Goal: Obtain resource: Download file/media

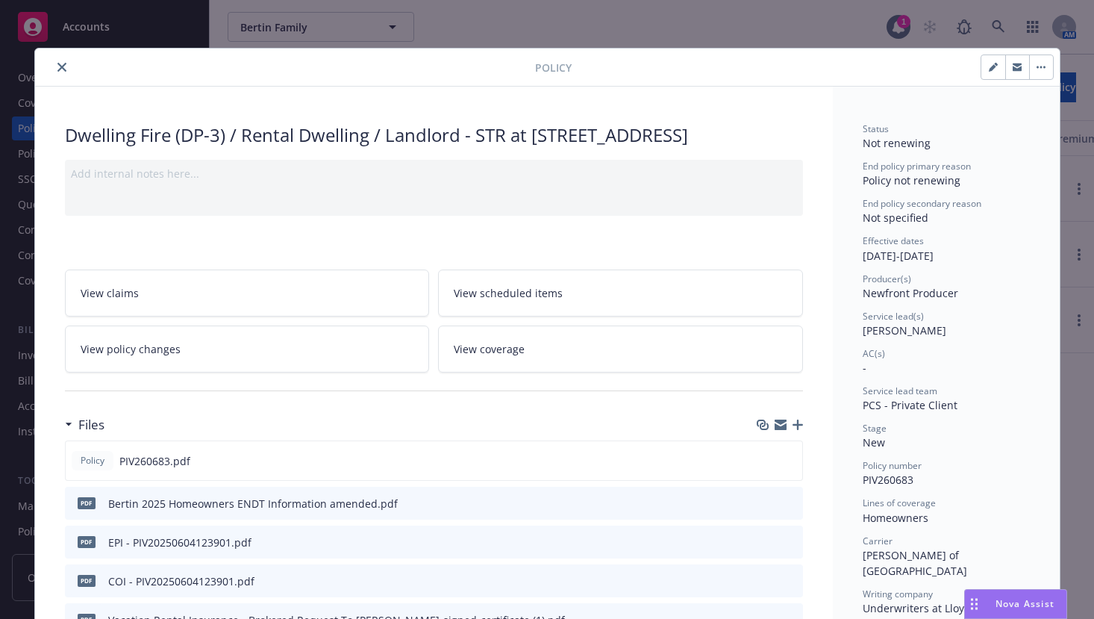
click at [57, 69] on icon "close" at bounding box center [61, 67] width 9 height 9
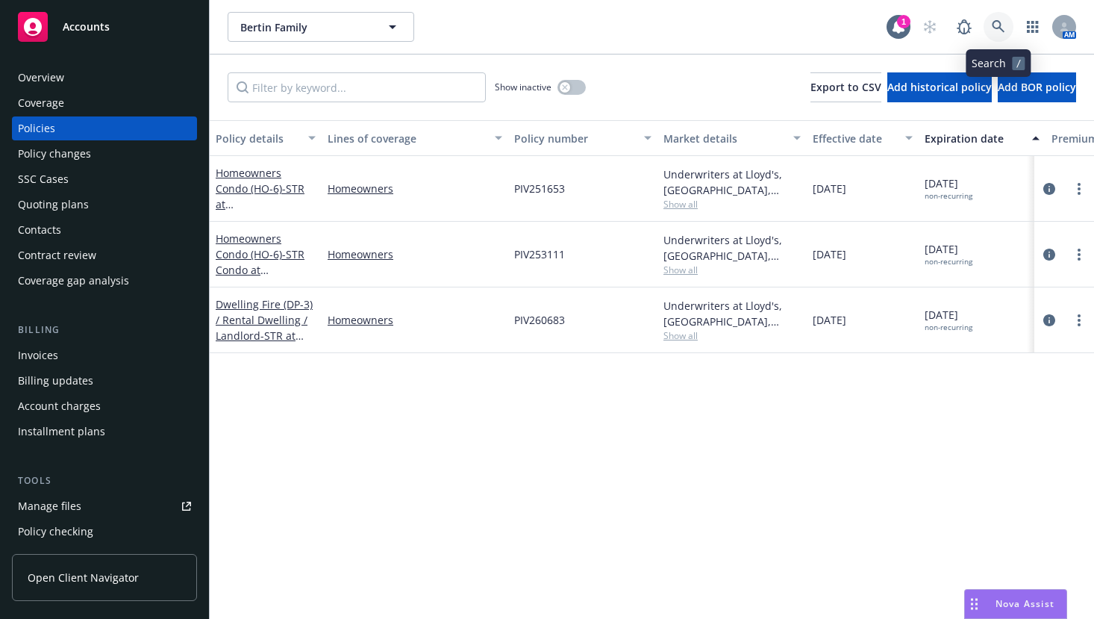
click at [996, 25] on icon at bounding box center [998, 26] width 13 height 13
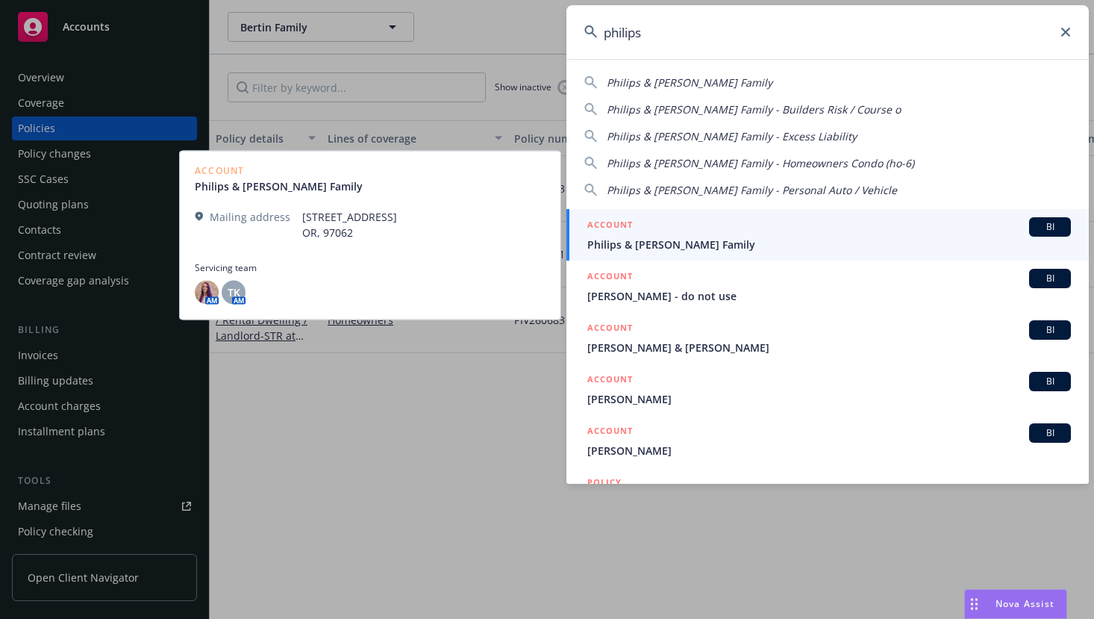
type input "philips"
click at [633, 241] on span "Philips & George Family" at bounding box center [830, 245] width 484 height 16
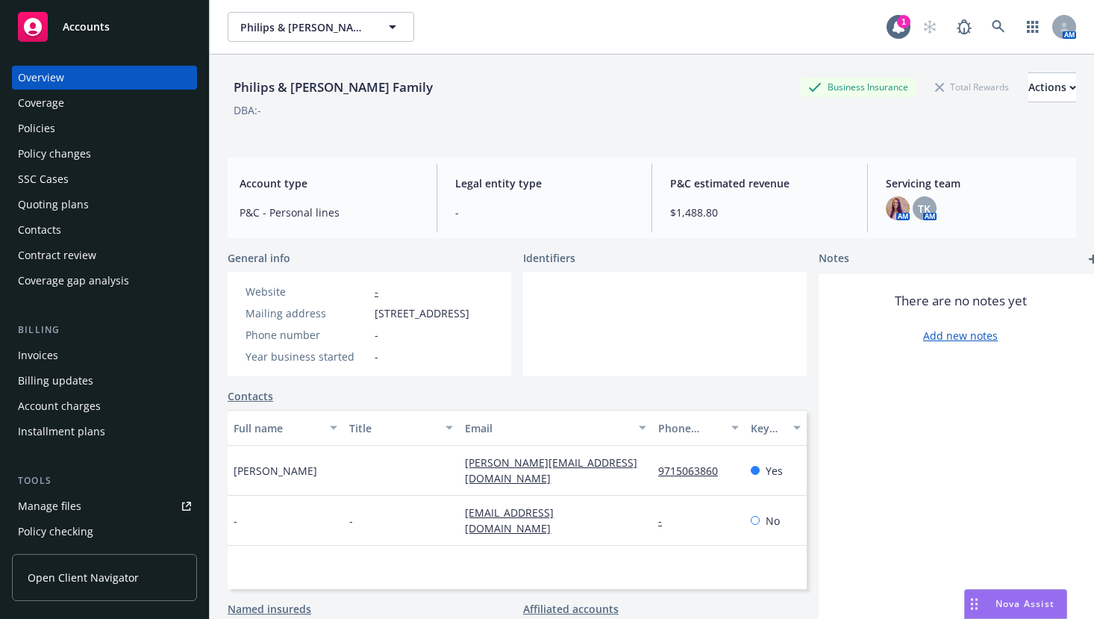
click at [52, 131] on div "Policies" at bounding box center [36, 128] width 37 height 24
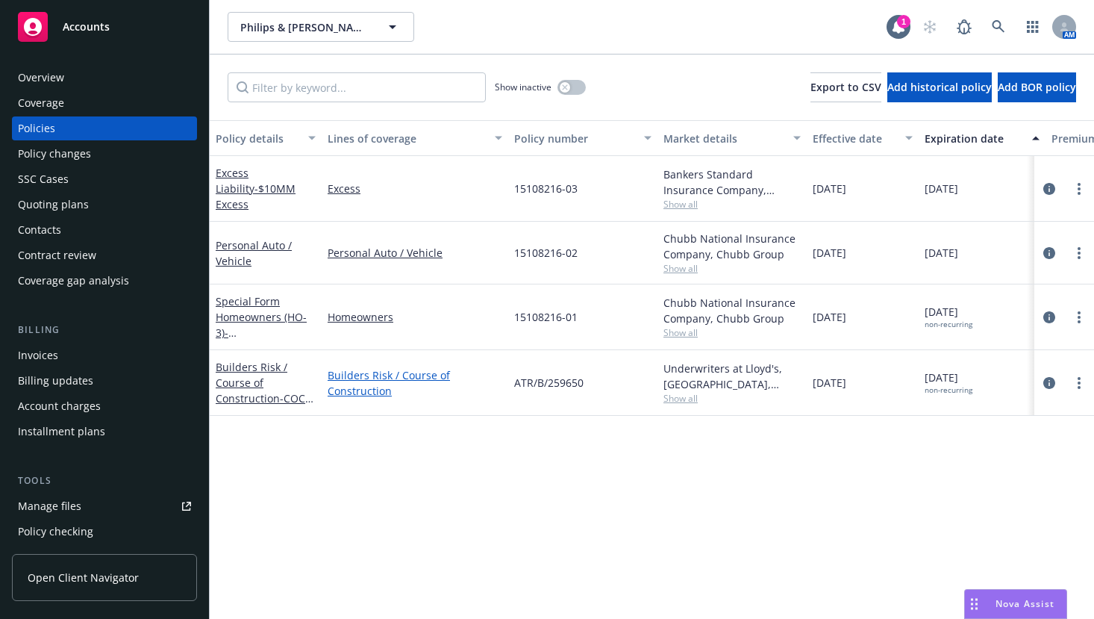
click at [354, 376] on link "Builders Risk / Course of Construction" at bounding box center [415, 382] width 175 height 31
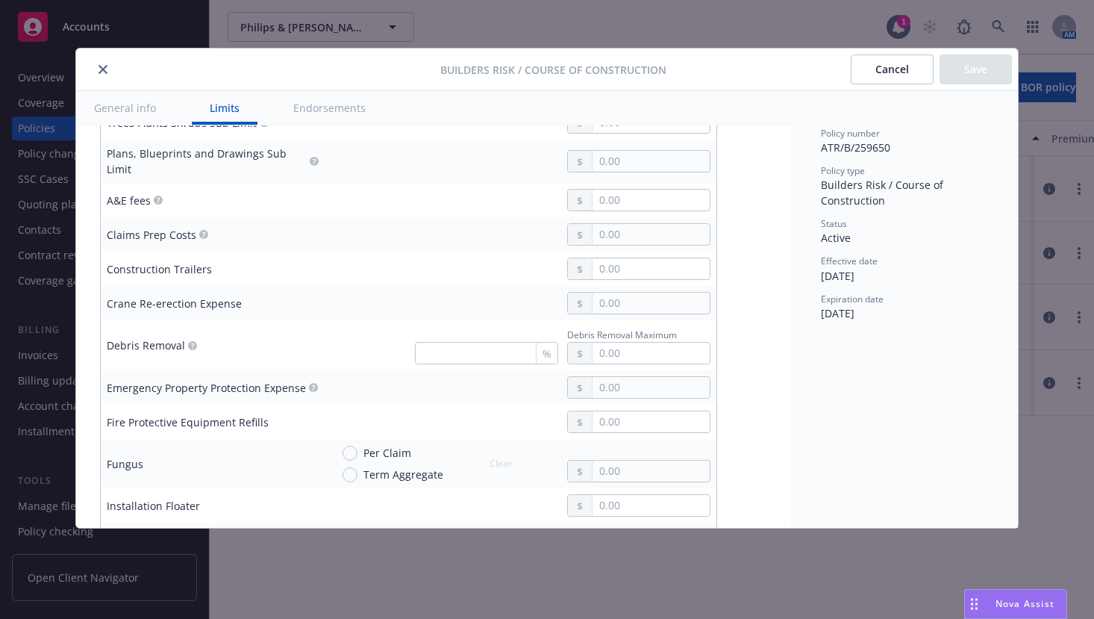
scroll to position [308, 0]
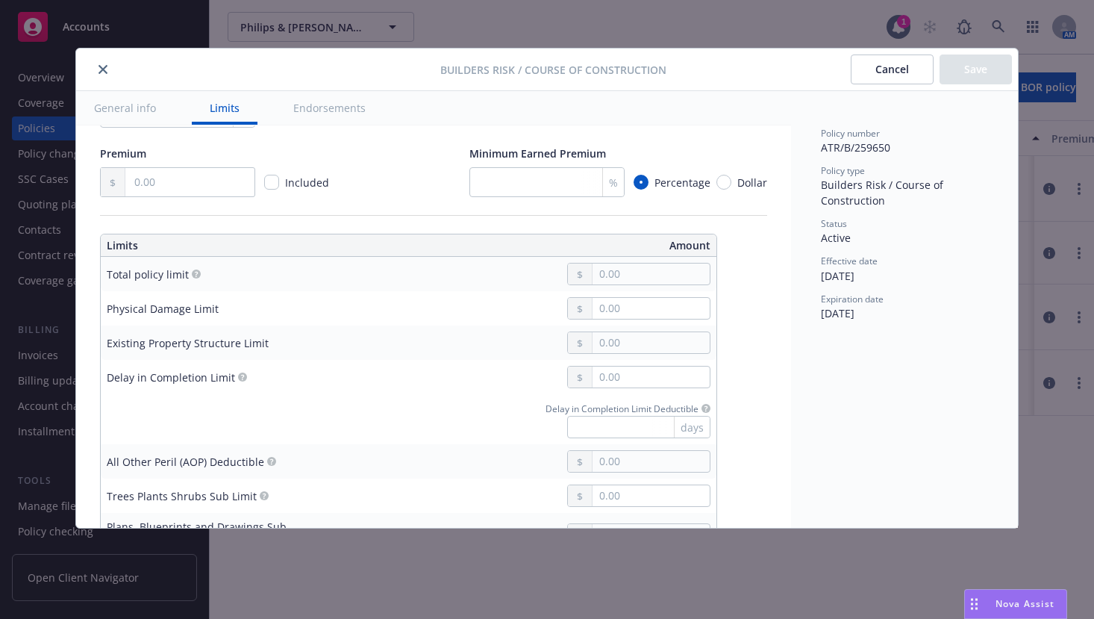
click at [103, 67] on icon "close" at bounding box center [103, 69] width 9 height 9
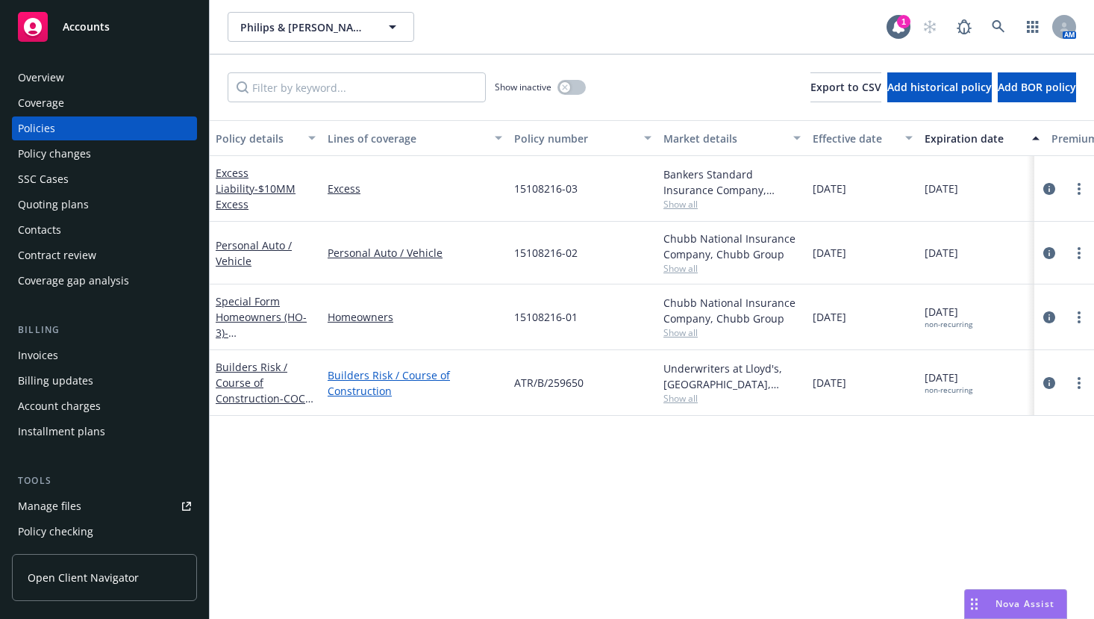
click at [370, 373] on link "Builders Risk / Course of Construction" at bounding box center [415, 382] width 175 height 31
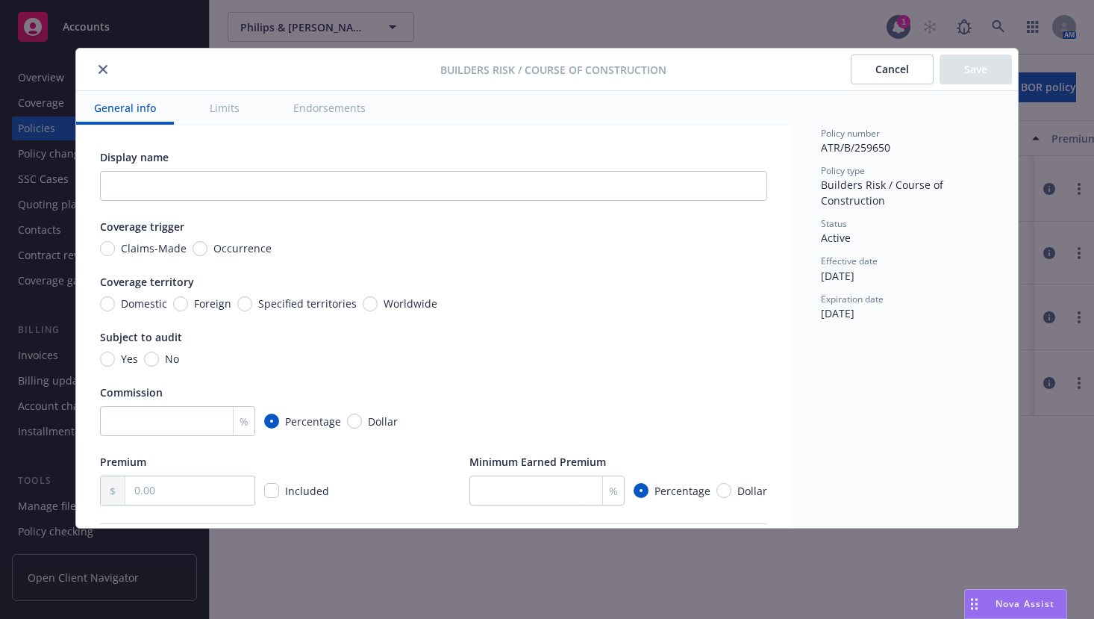
click at [229, 108] on button "Limits" at bounding box center [225, 108] width 66 height 34
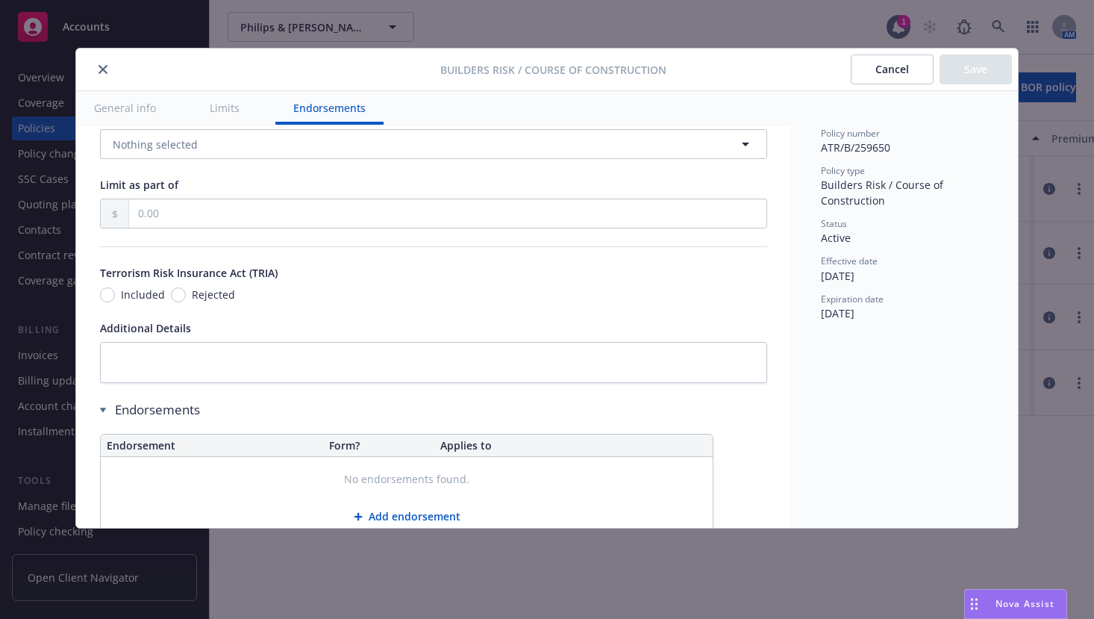
scroll to position [1876, 0]
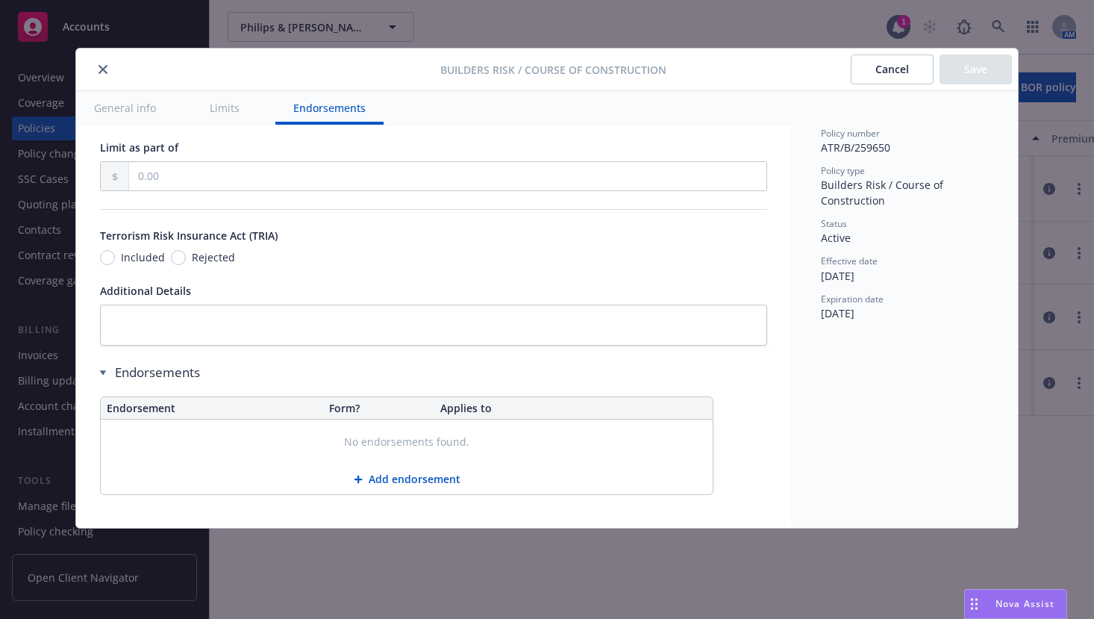
click at [882, 69] on button "Cancel" at bounding box center [892, 69] width 83 height 30
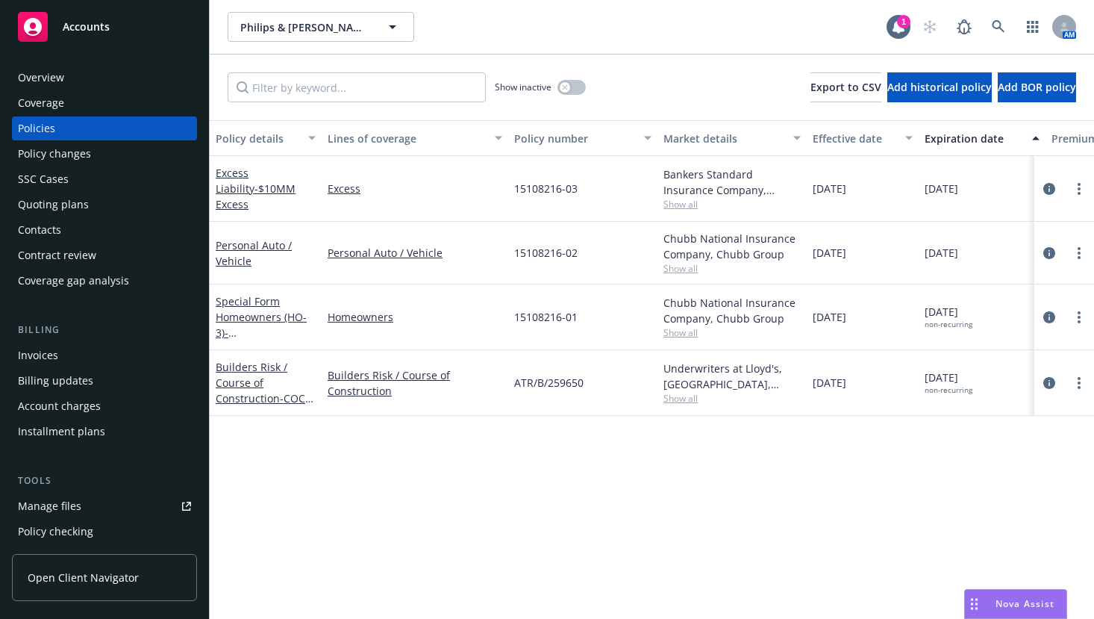
click at [73, 147] on div "Policy changes" at bounding box center [54, 154] width 73 height 24
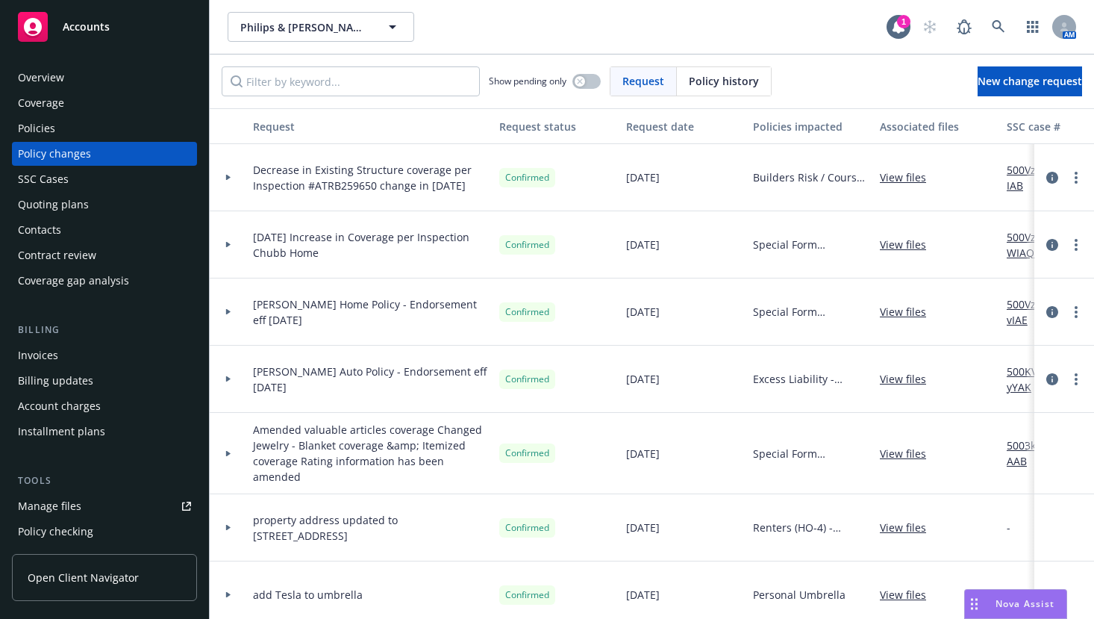
click at [909, 174] on link "View files" at bounding box center [909, 177] width 58 height 16
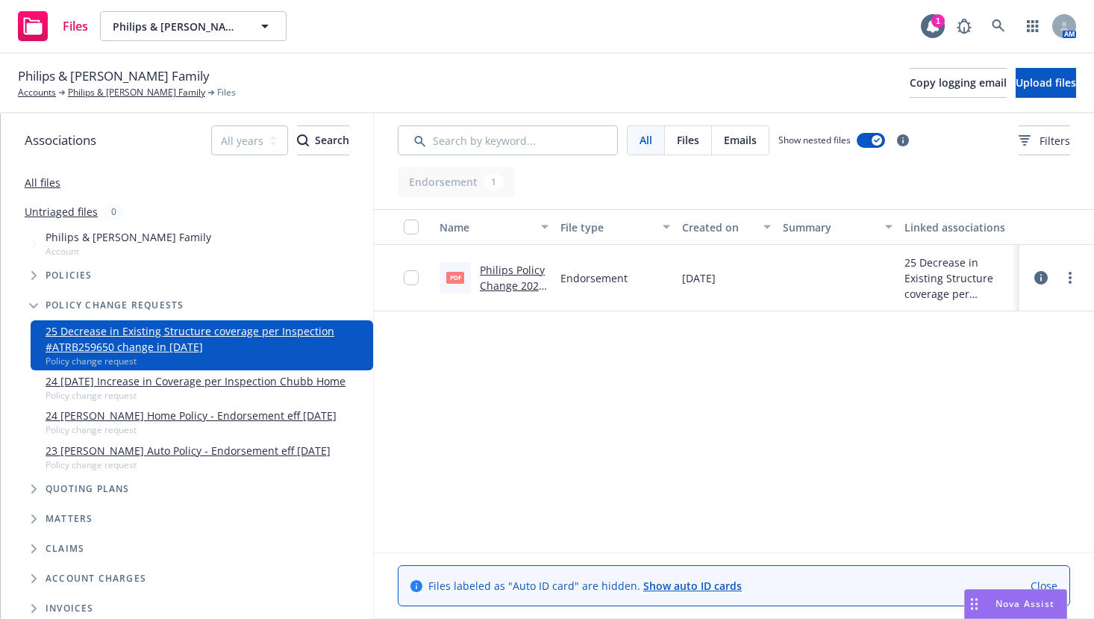
click at [503, 275] on link "Philips Policy Change 2024 Builders Risk ENDT Coverage and Location information…" at bounding box center [514, 325] width 69 height 124
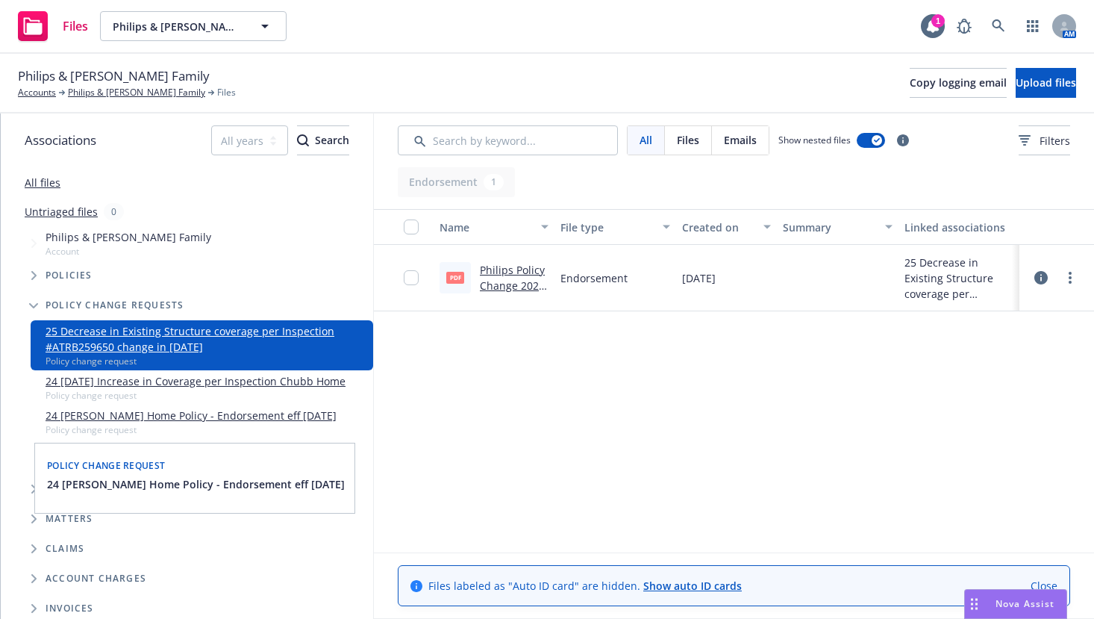
click at [245, 415] on link "24 BRANDON PHILIPS Home Policy - Endorsement eff 2-29-24" at bounding box center [191, 416] width 291 height 16
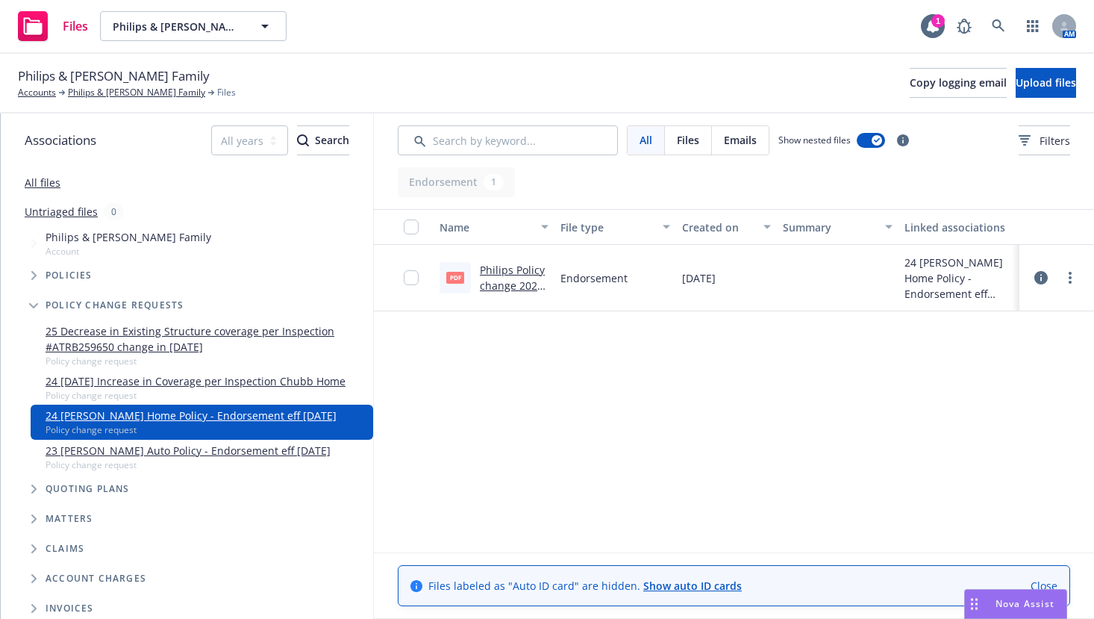
click at [515, 275] on link "Philips Policy change 2023 Homeowners ENDT Coverage Information amended.pdf" at bounding box center [514, 317] width 68 height 108
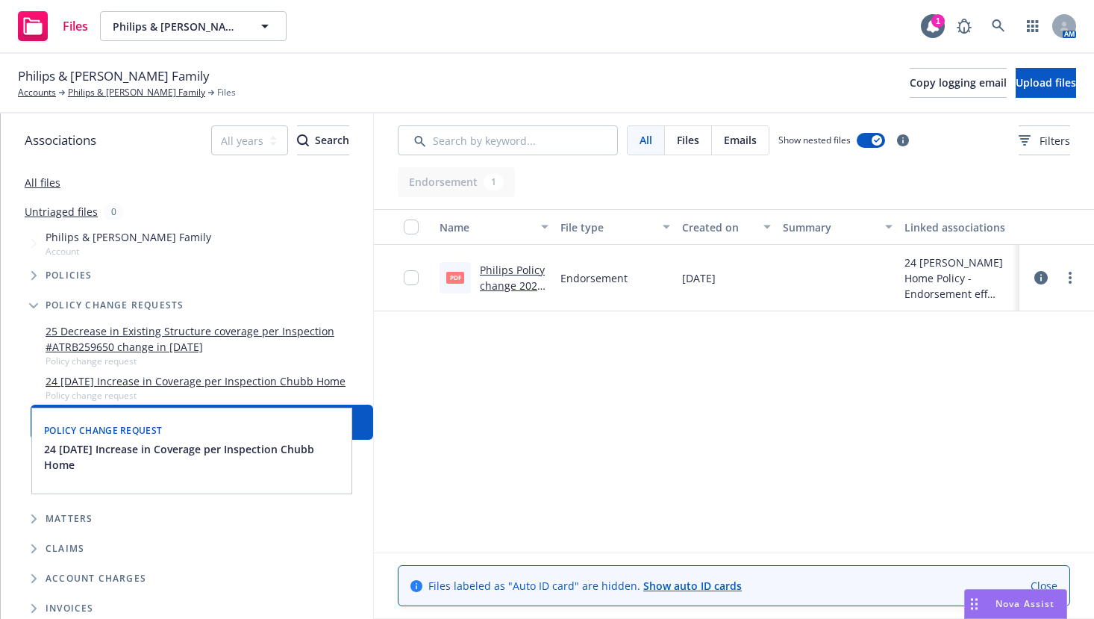
click at [284, 380] on link "24 2/29/24 Increase in Coverage per Inspection Chubb Home" at bounding box center [196, 381] width 300 height 16
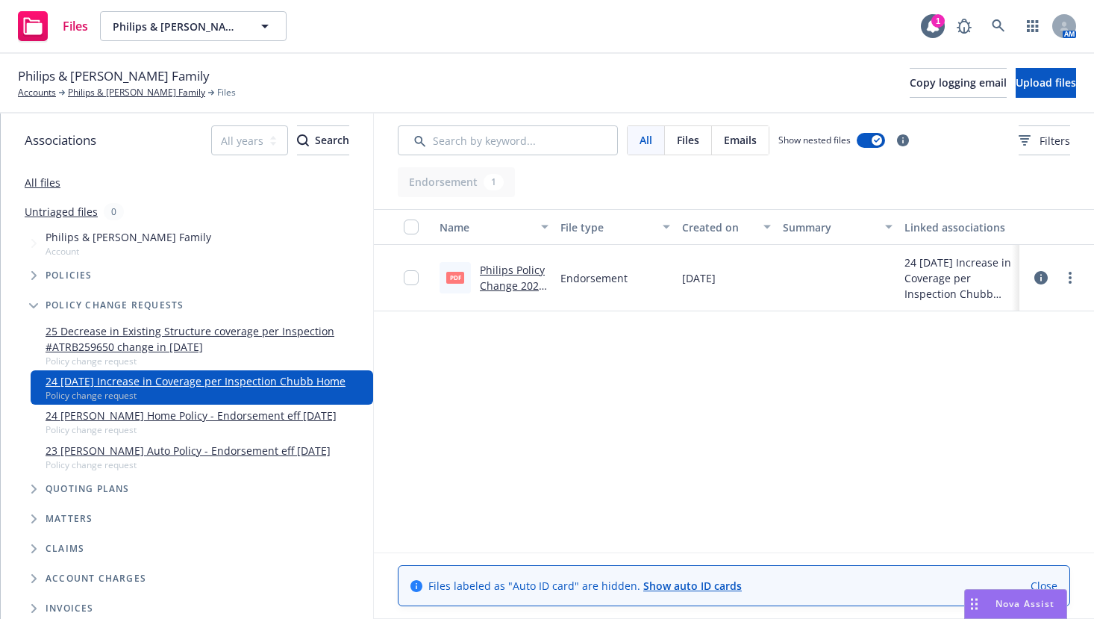
click at [502, 272] on link "Philips Policy Change 2023 Homeowners ENDT Coverage Information amended.pdf" at bounding box center [514, 317] width 68 height 108
click at [995, 25] on icon at bounding box center [998, 25] width 13 height 13
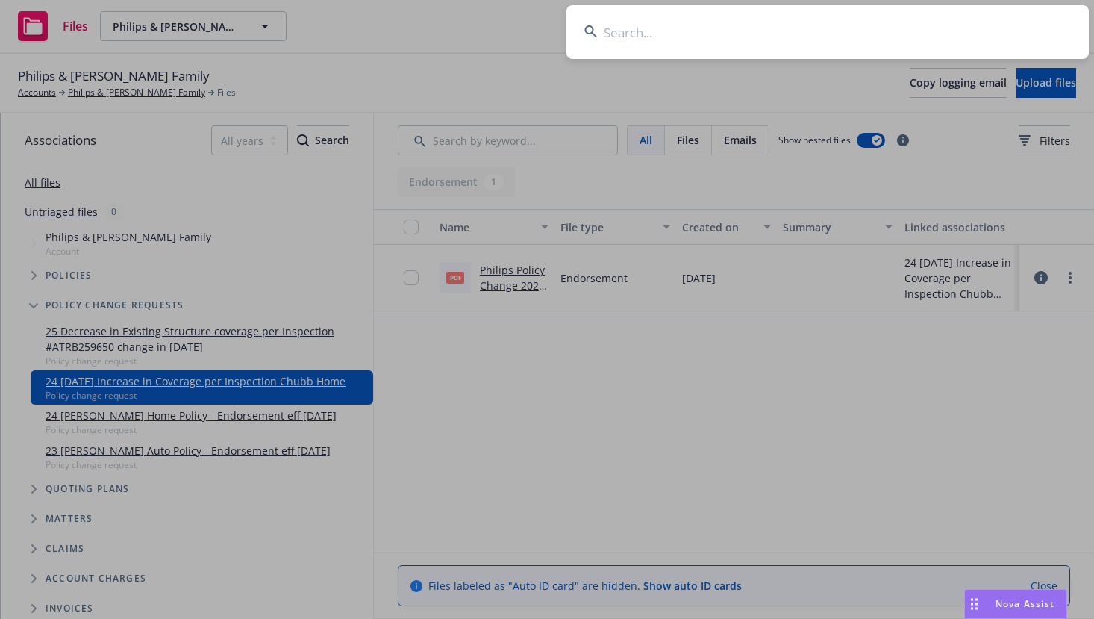
click at [704, 31] on input at bounding box center [828, 32] width 523 height 54
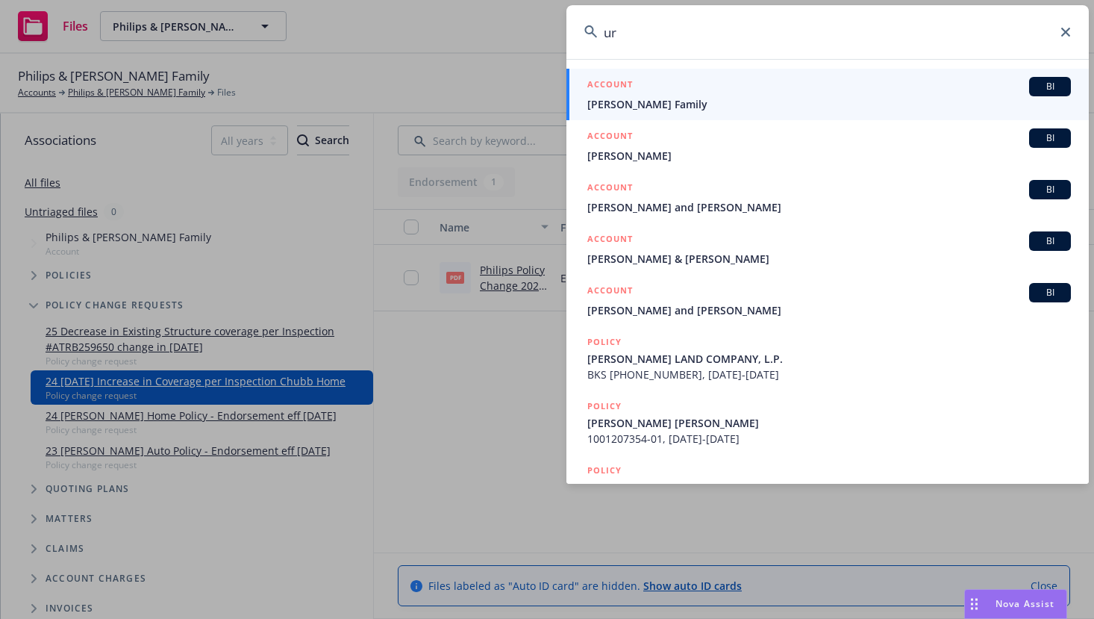
type input "u"
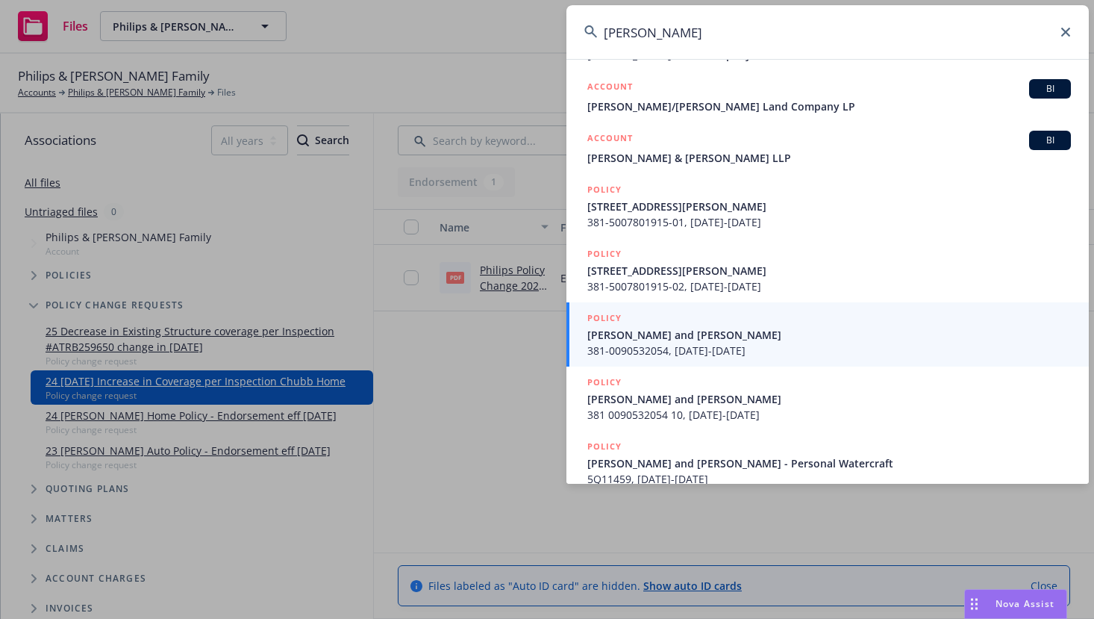
scroll to position [121, 0]
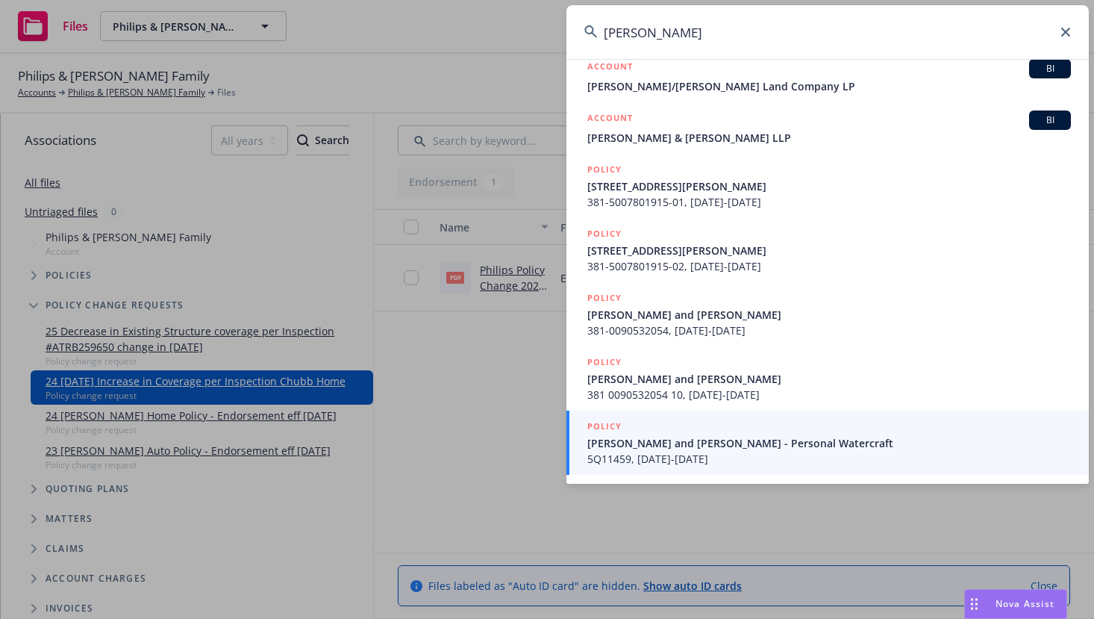
type input "turner, bryan"
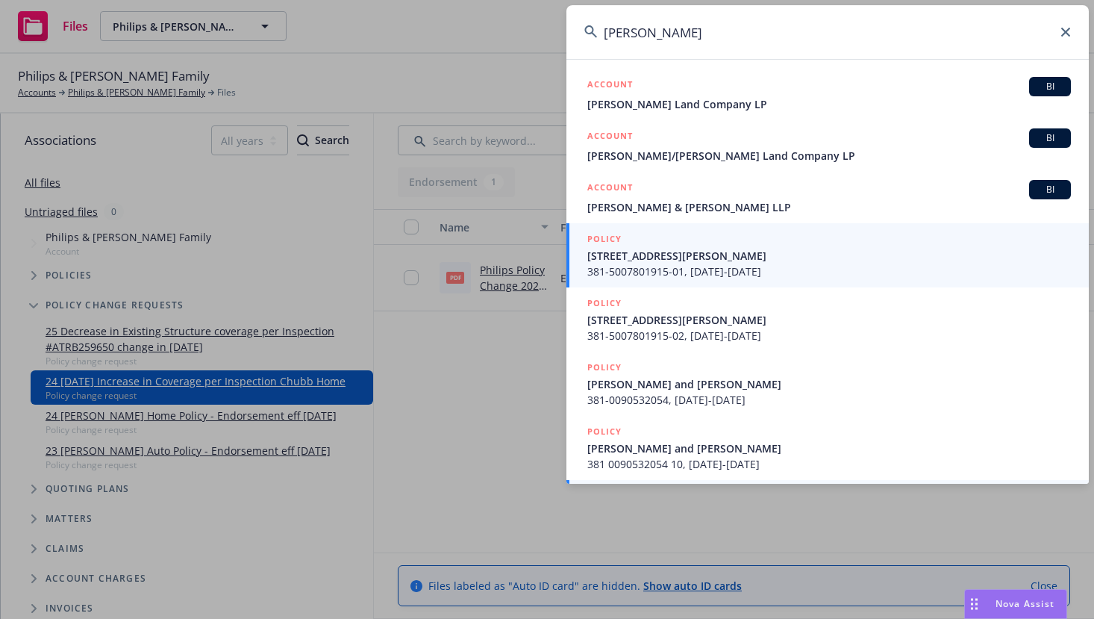
scroll to position [0, 0]
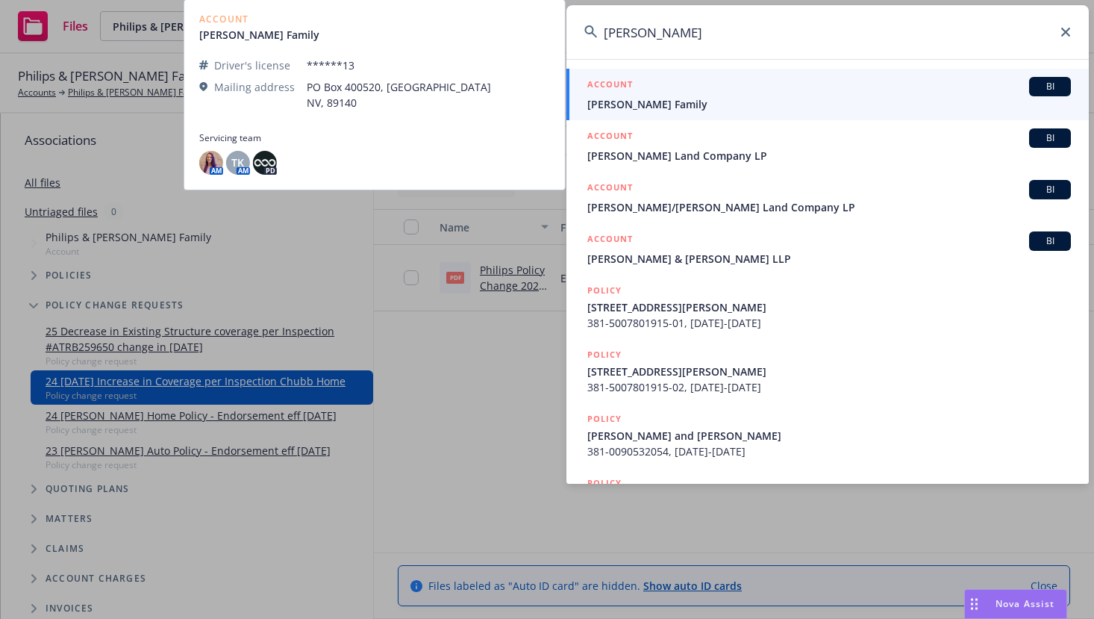
click at [636, 95] on div "ACCOUNT BI" at bounding box center [830, 86] width 484 height 19
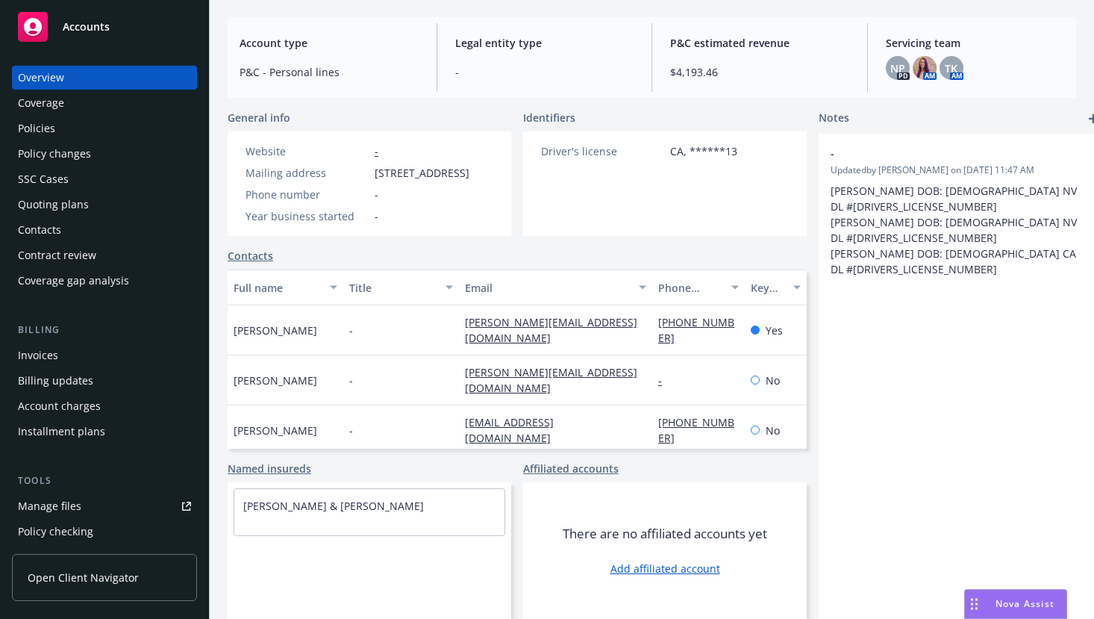
scroll to position [149, 0]
click at [43, 131] on div "Policies" at bounding box center [36, 128] width 37 height 24
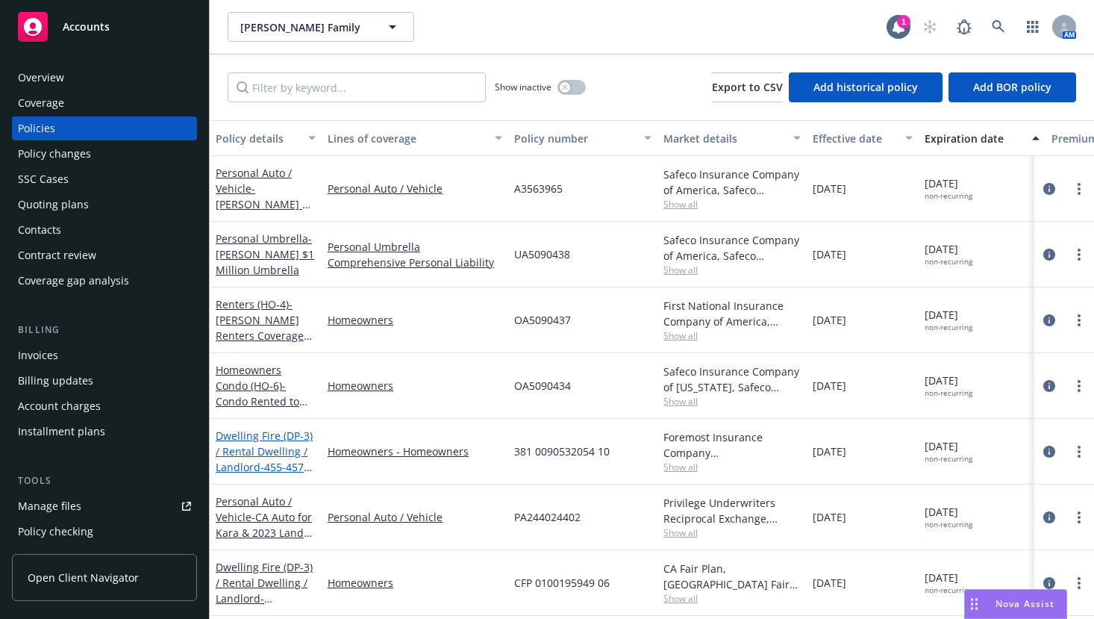
scroll to position [75, 0]
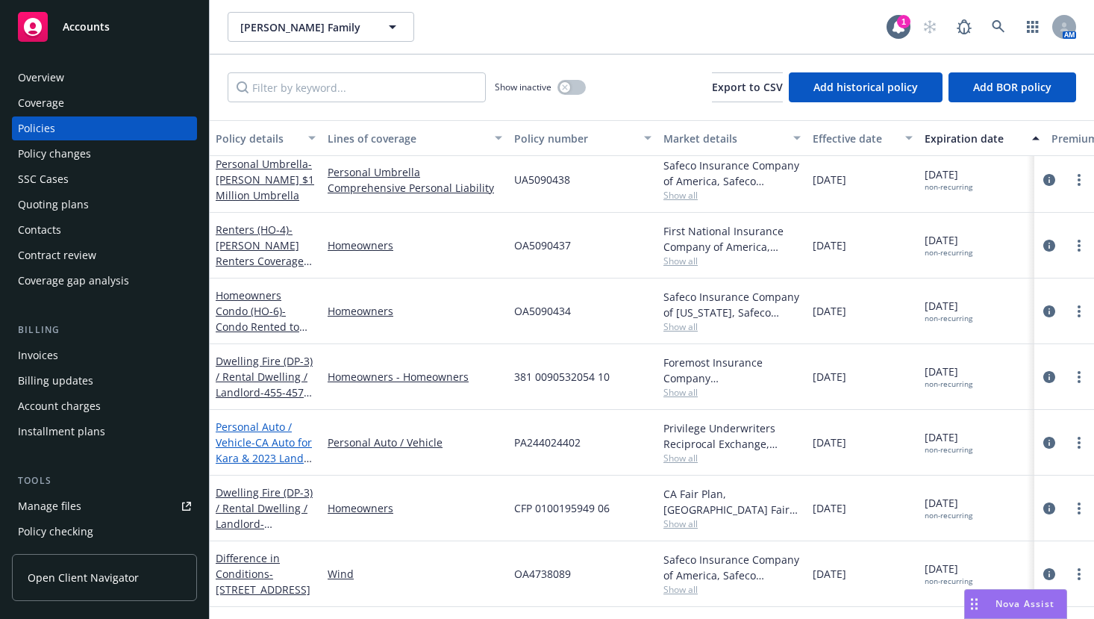
click at [273, 447] on span "- CA Auto for Kara & 2023 Land Rover RRSPT" at bounding box center [264, 458] width 96 height 46
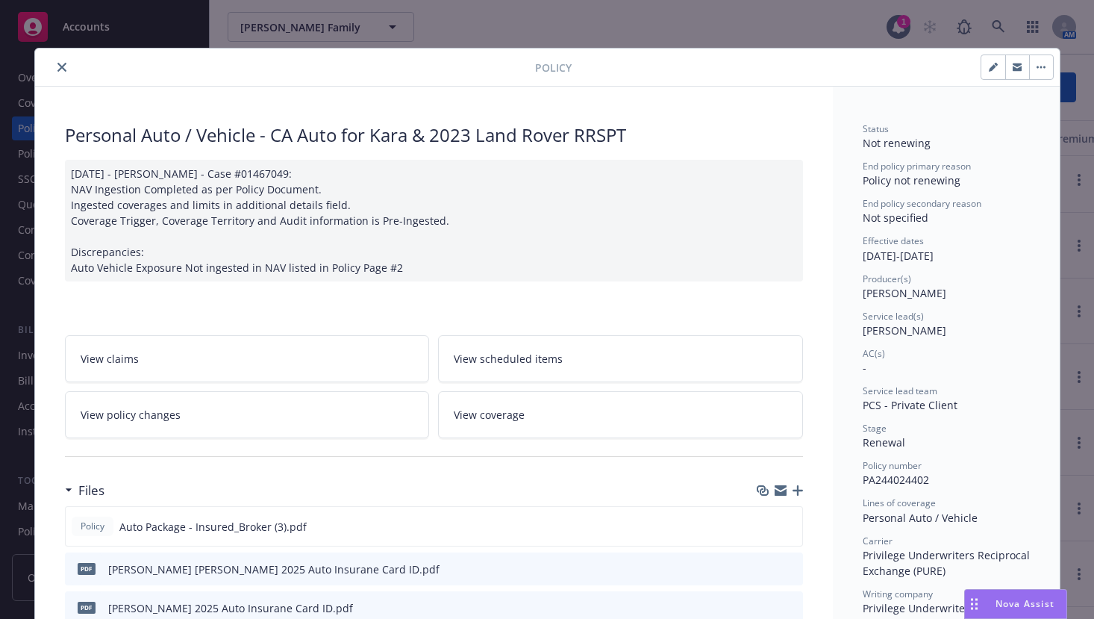
click at [57, 69] on icon "close" at bounding box center [61, 67] width 9 height 9
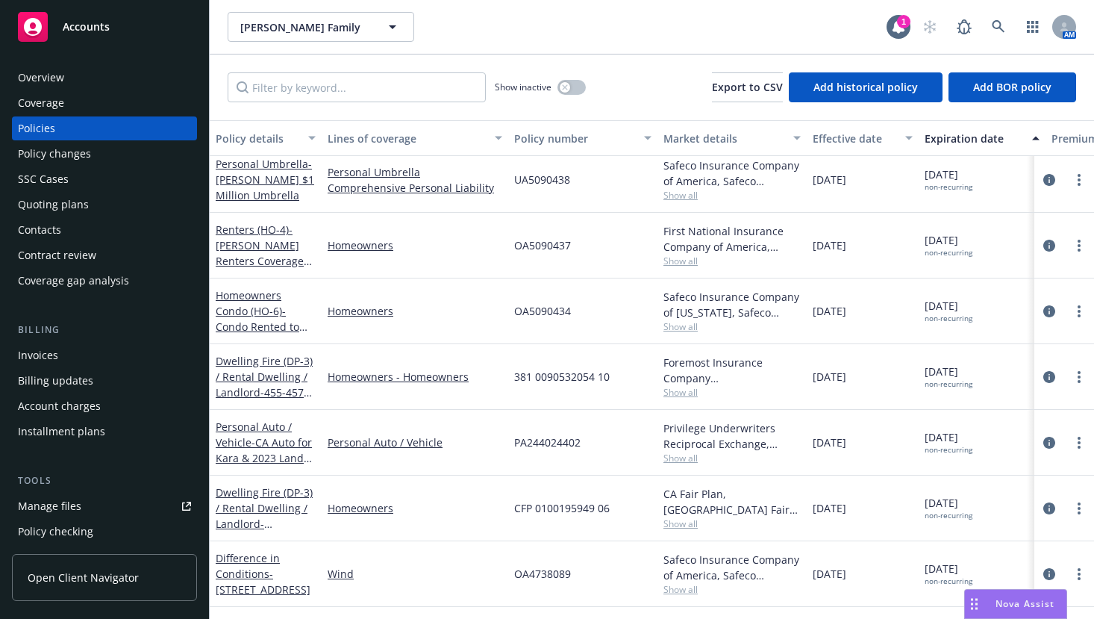
click at [34, 78] on div "Overview" at bounding box center [41, 78] width 46 height 24
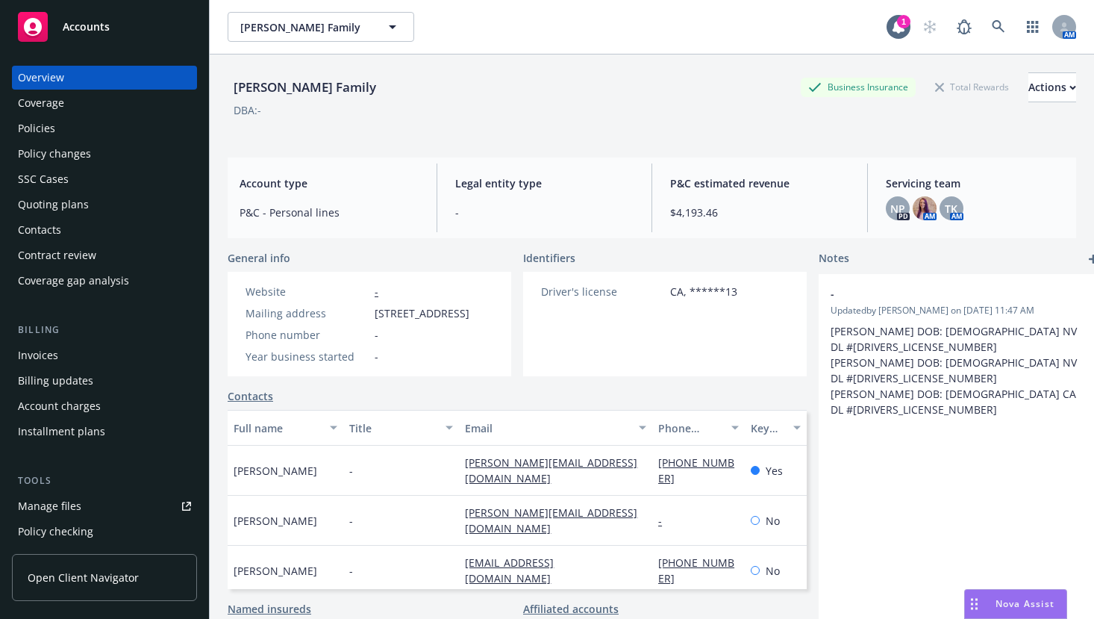
scroll to position [75, 0]
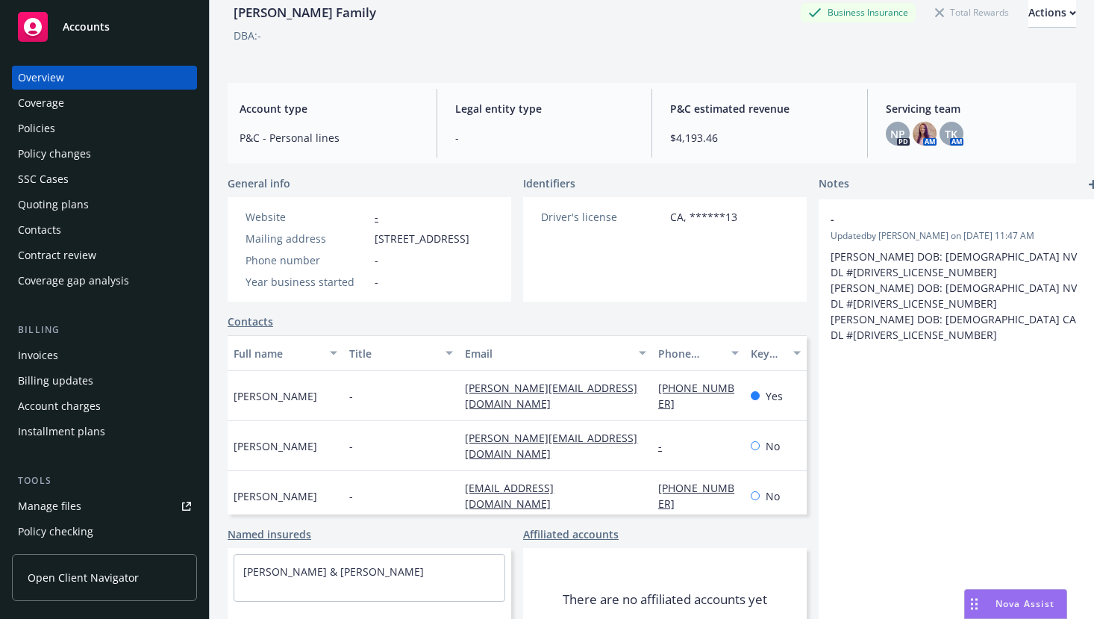
click at [36, 126] on div "Policies" at bounding box center [36, 128] width 37 height 24
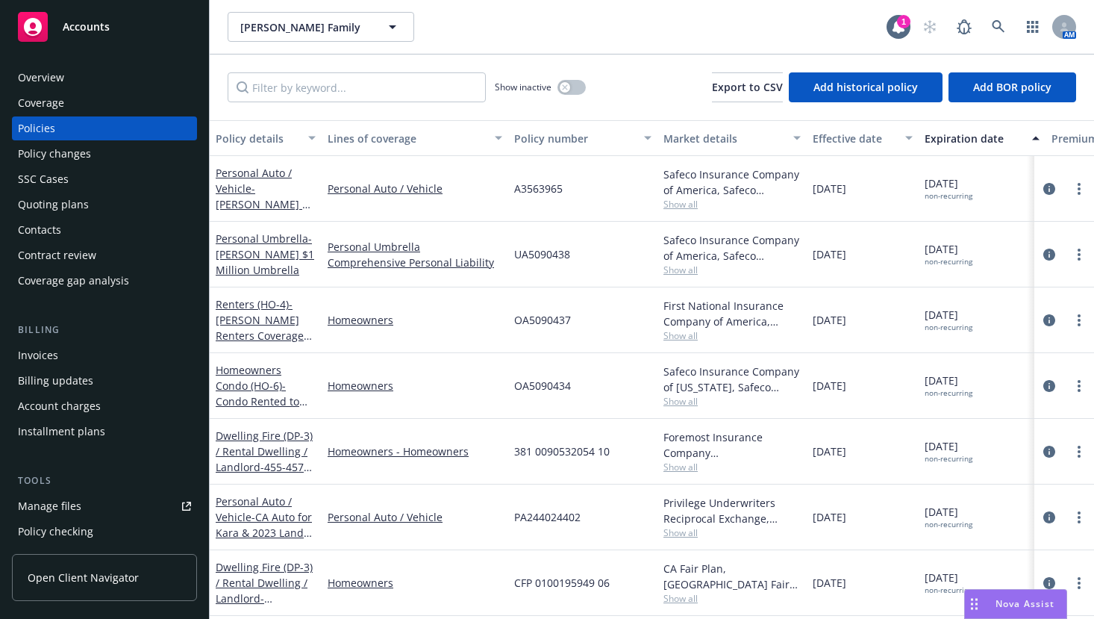
scroll to position [149, 0]
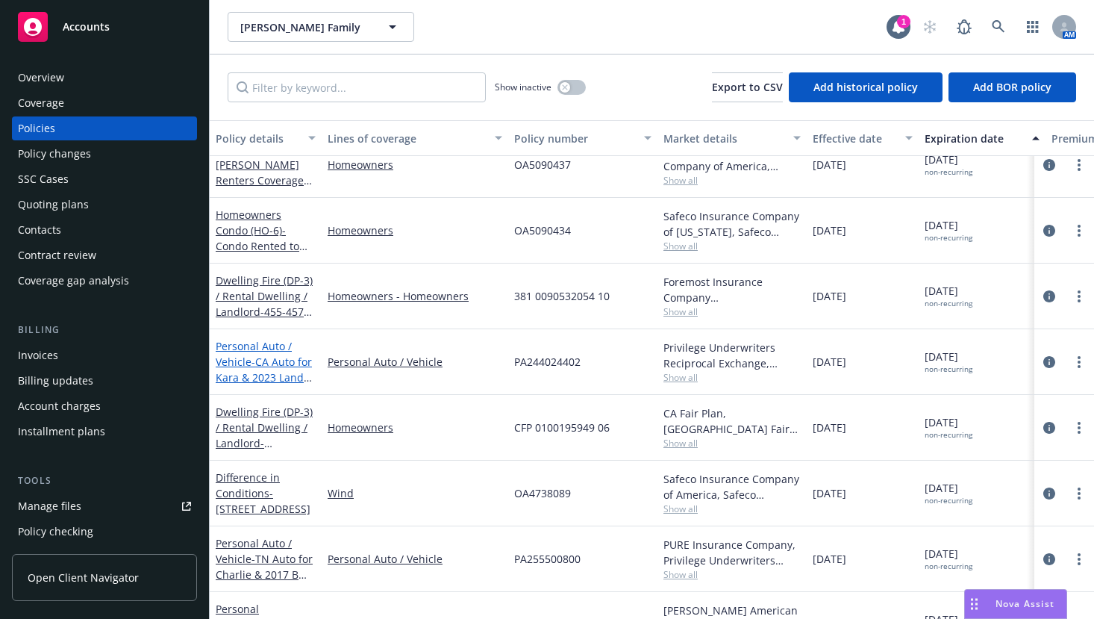
click at [267, 362] on span "- CA Auto for Kara & 2023 Land Rover RRSPT" at bounding box center [264, 378] width 96 height 46
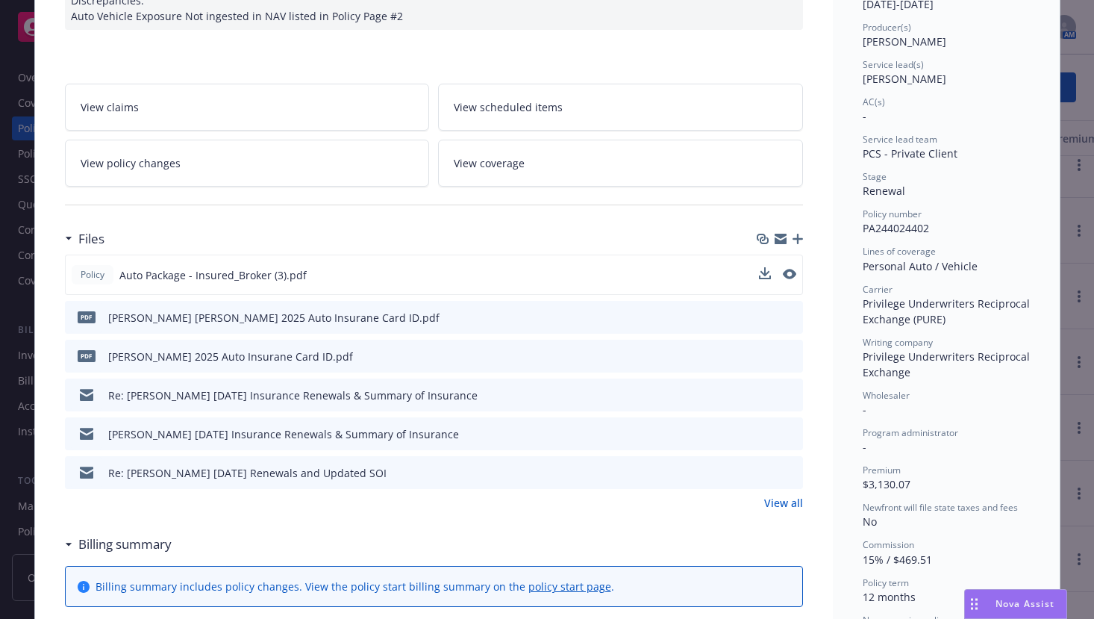
scroll to position [269, 0]
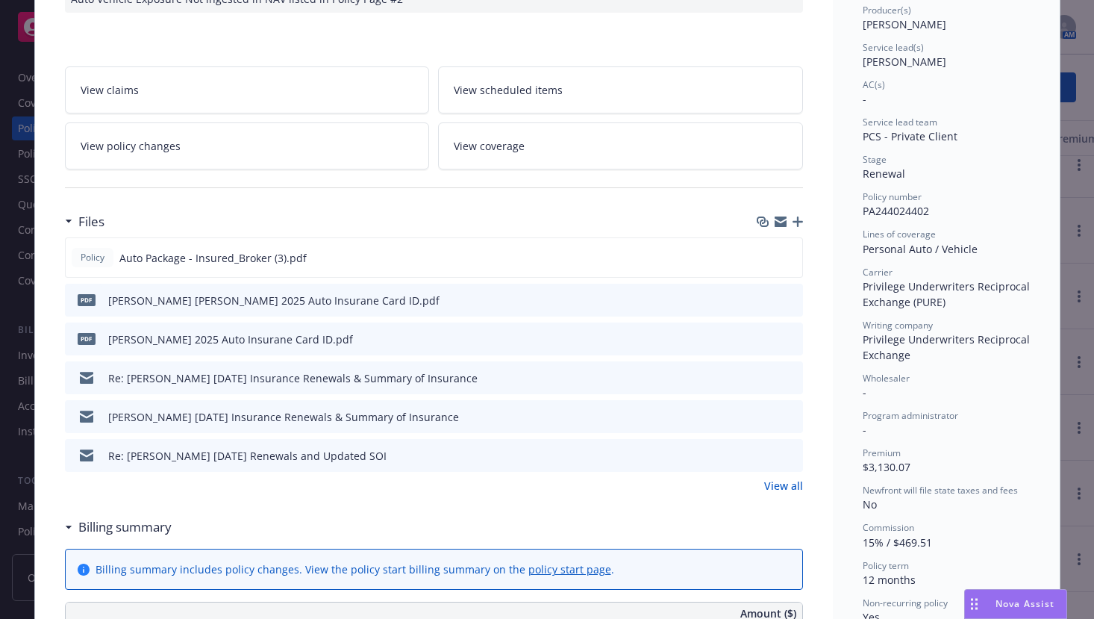
click at [239, 454] on div "Re: [PERSON_NAME] [DATE] Renewals and Updated SOI" at bounding box center [247, 456] width 278 height 16
click at [224, 381] on div "Re: [PERSON_NAME] [DATE] Insurance Renewals & Summary of Insurance" at bounding box center [293, 378] width 370 height 16
click at [219, 254] on span "Auto Package - Insured_Broker (3).pdf" at bounding box center [212, 258] width 187 height 16
click at [759, 377] on icon "download file" at bounding box center [765, 377] width 12 height 12
click at [760, 256] on icon "download file" at bounding box center [764, 257] width 12 height 12
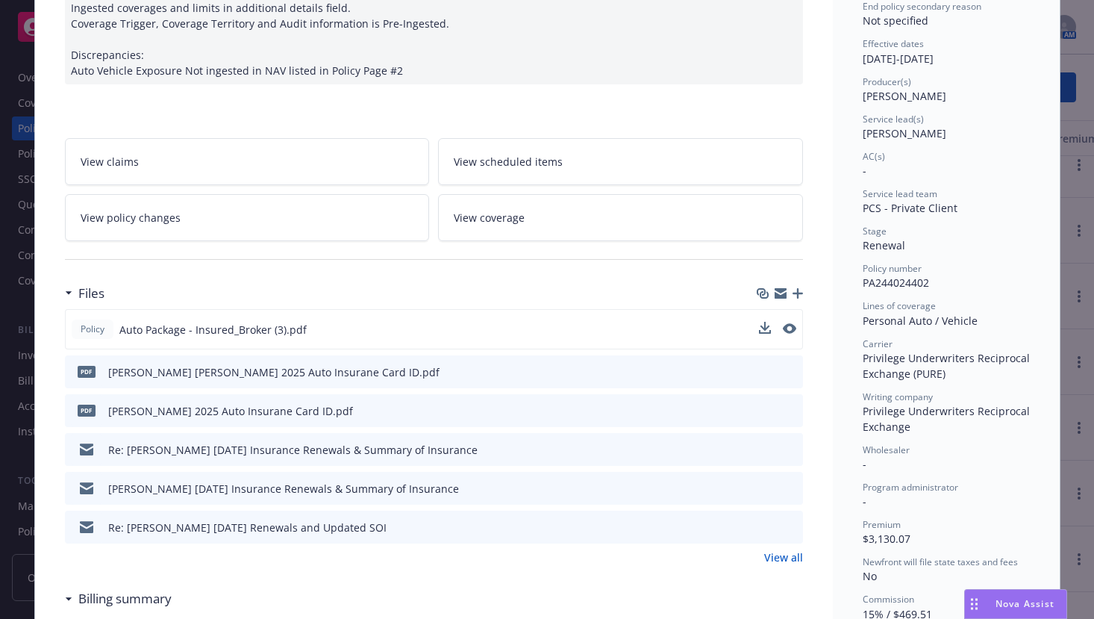
scroll to position [45, 0]
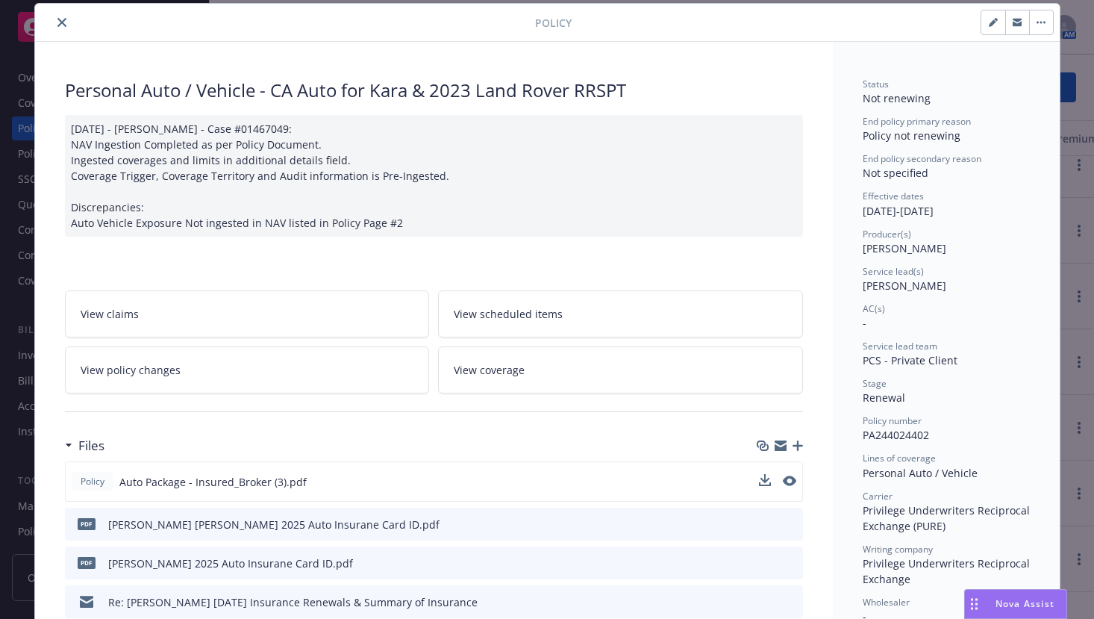
click at [57, 22] on icon "close" at bounding box center [61, 22] width 9 height 9
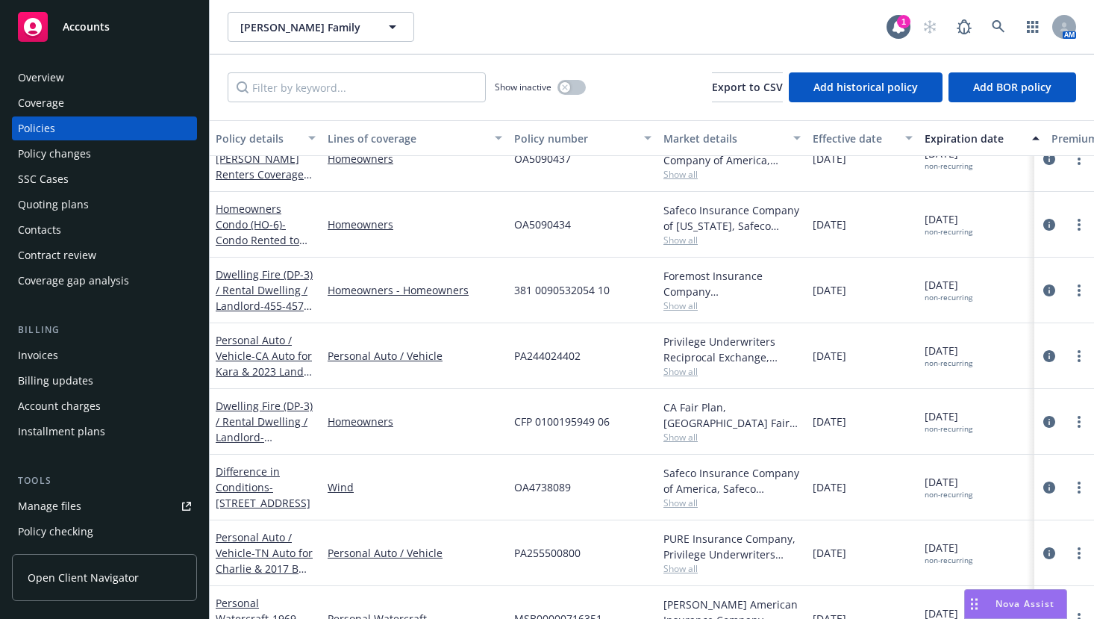
scroll to position [224, 0]
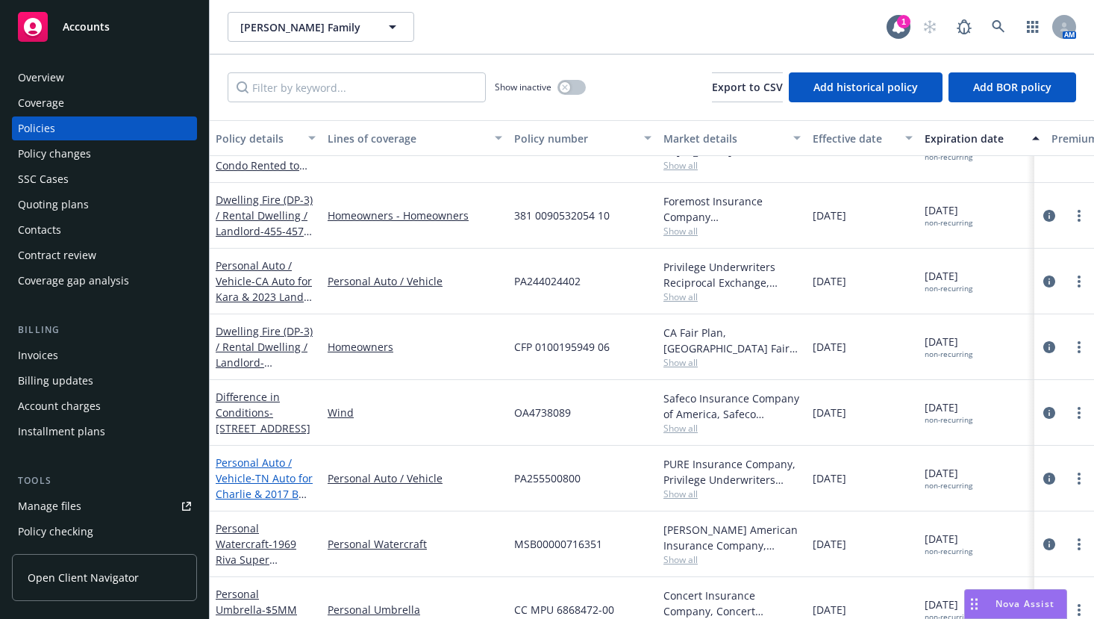
click at [266, 481] on span "- TN Auto for Charlie & 2017 BMX X3" at bounding box center [265, 494] width 99 height 46
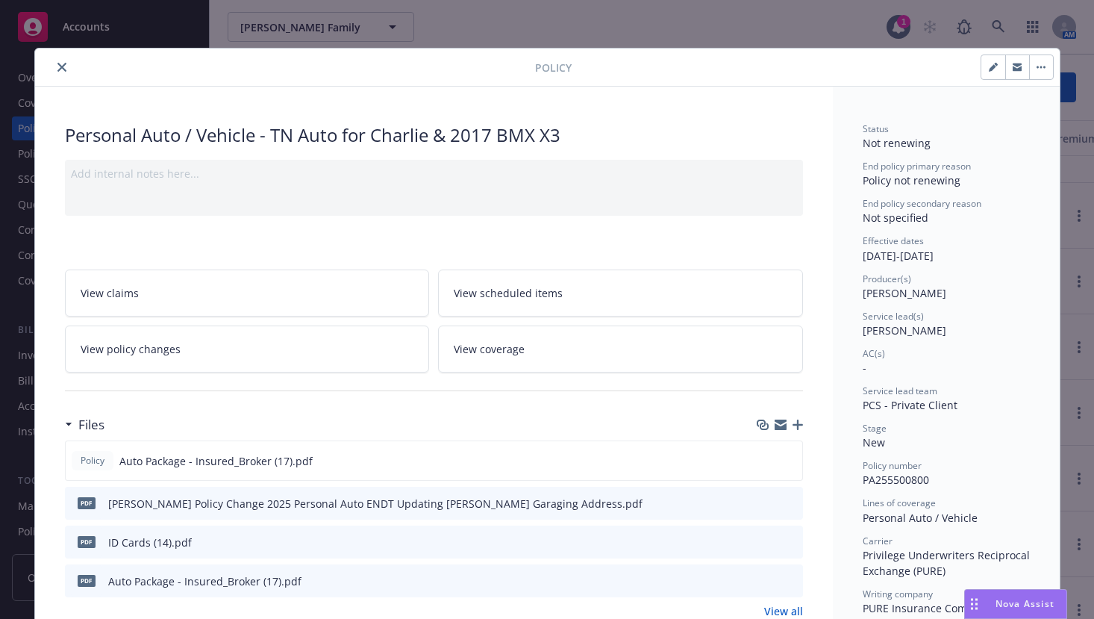
scroll to position [75, 0]
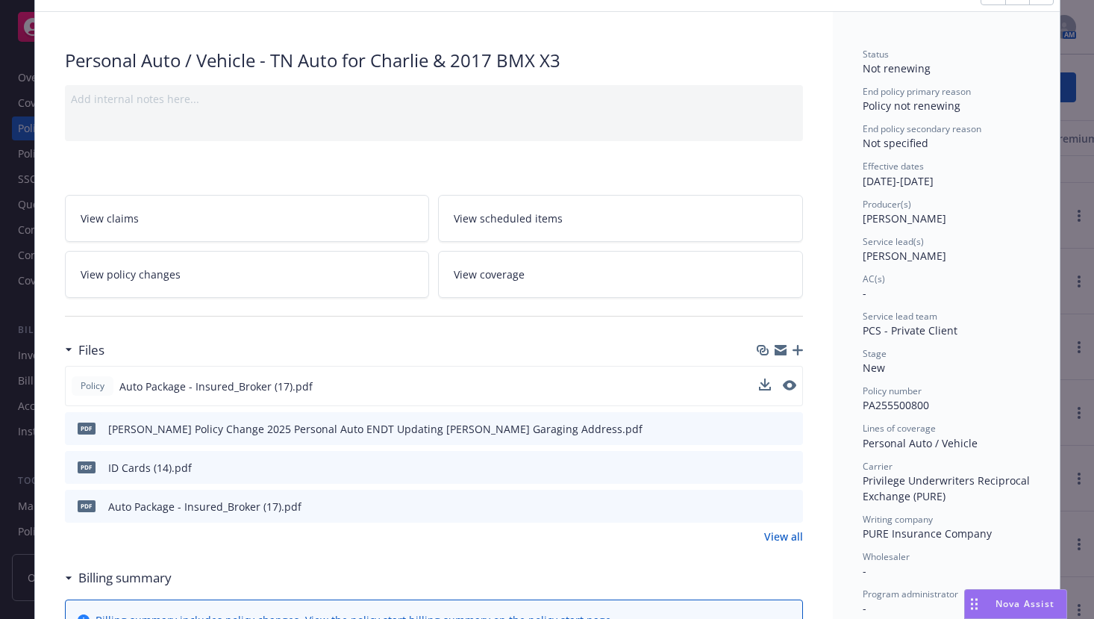
click at [80, 390] on span "Policy" at bounding box center [93, 385] width 30 height 13
click at [758, 381] on icon "download file" at bounding box center [764, 385] width 12 height 12
